Goal: Check status: Check status

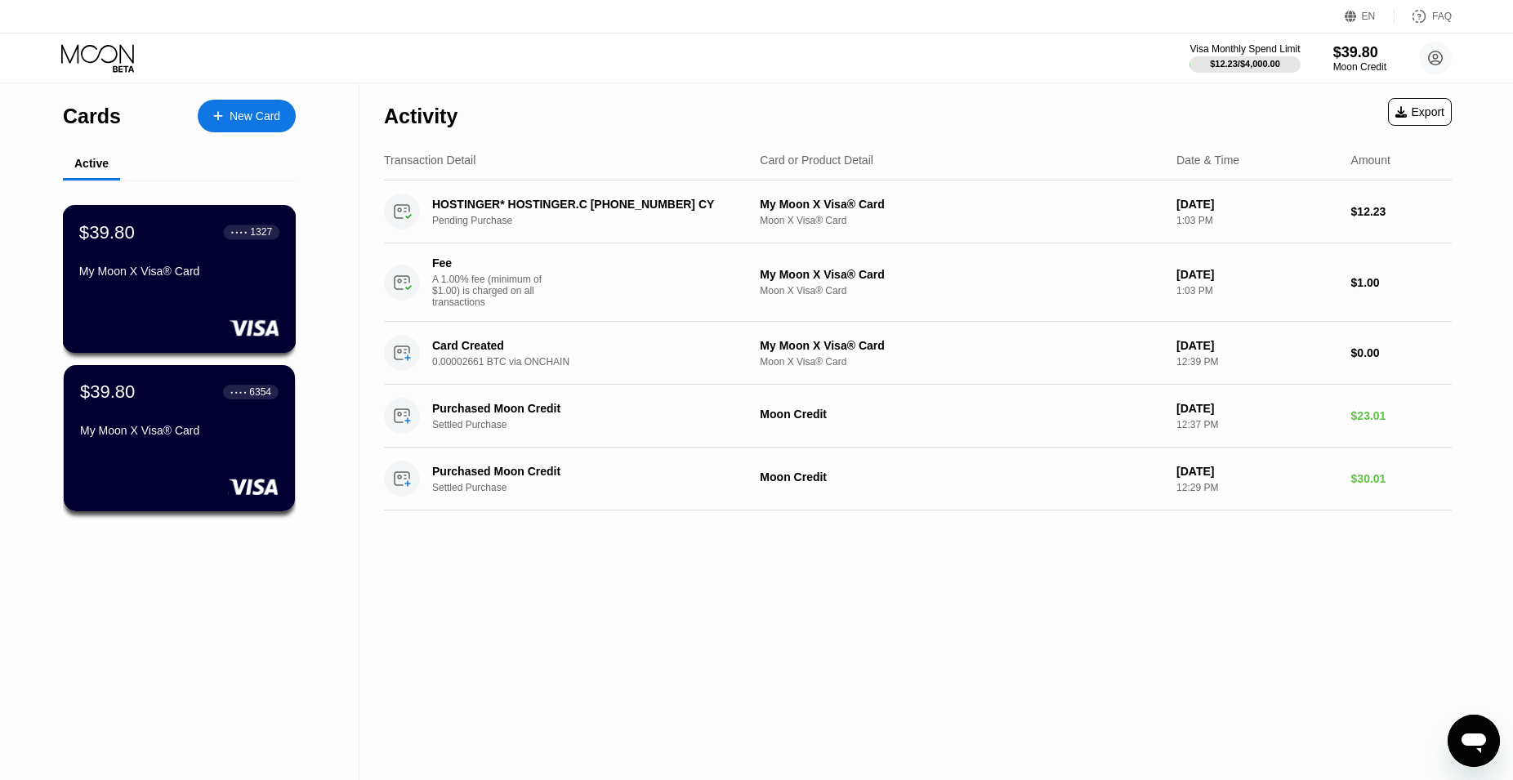
click at [137, 310] on div "$39.80 ● ● ● ● 1327 My Moon X Visa® Card" at bounding box center [180, 279] width 234 height 148
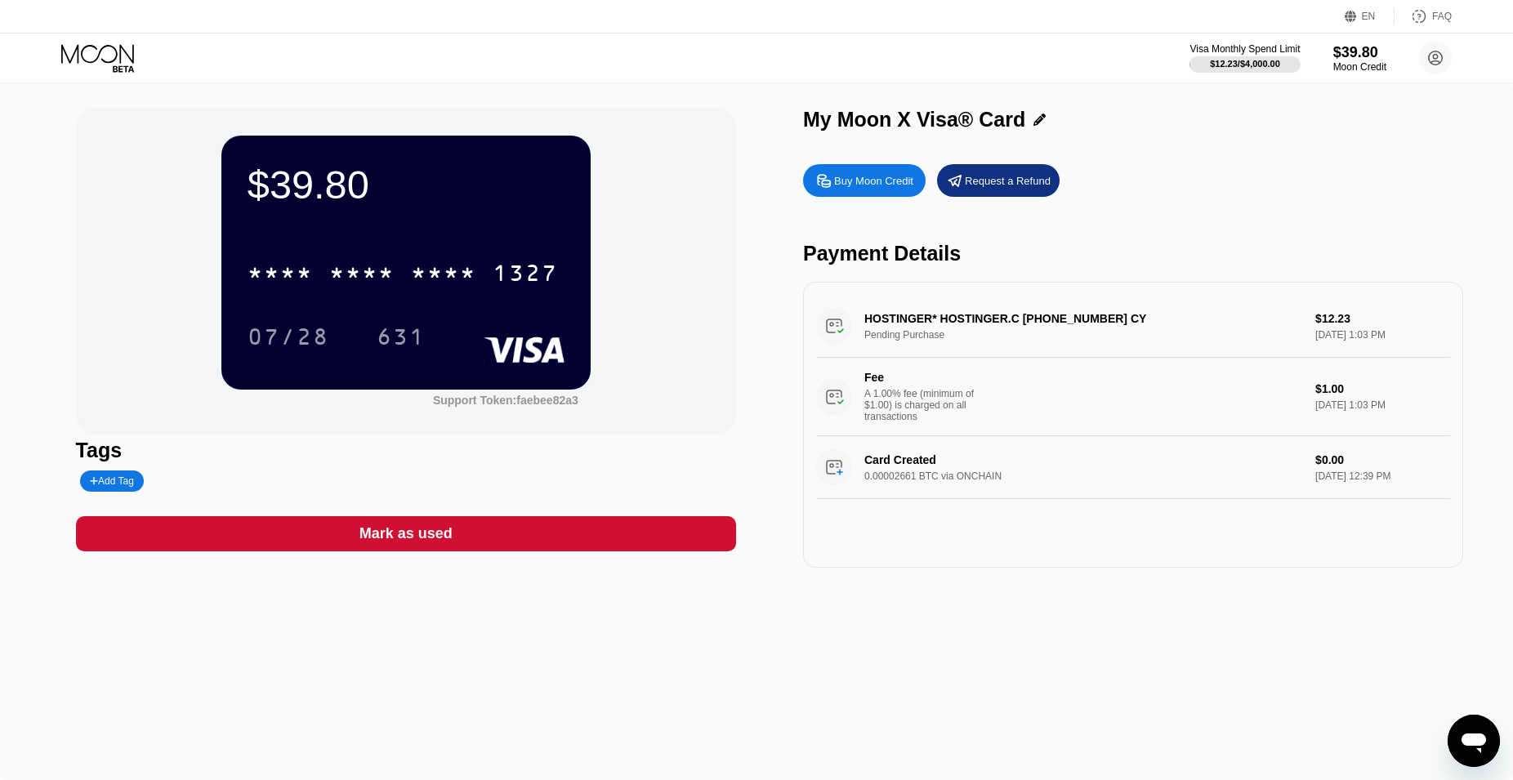
click at [111, 57] on icon at bounding box center [99, 58] width 76 height 29
